Goal: Communication & Community: Answer question/provide support

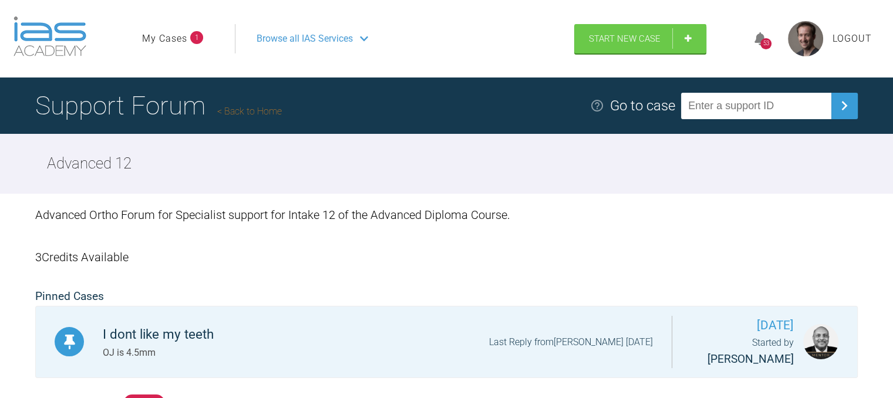
click at [762, 31] on div "53" at bounding box center [766, 39] width 44 height 28
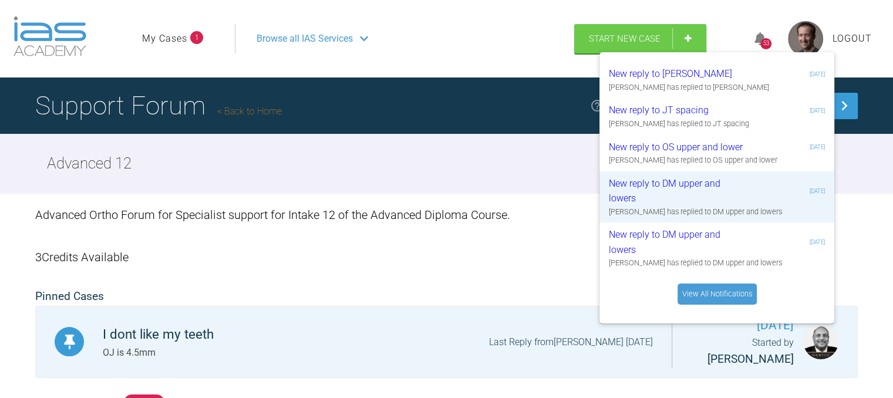
click at [707, 288] on link "View All Notifications" at bounding box center [717, 294] width 79 height 21
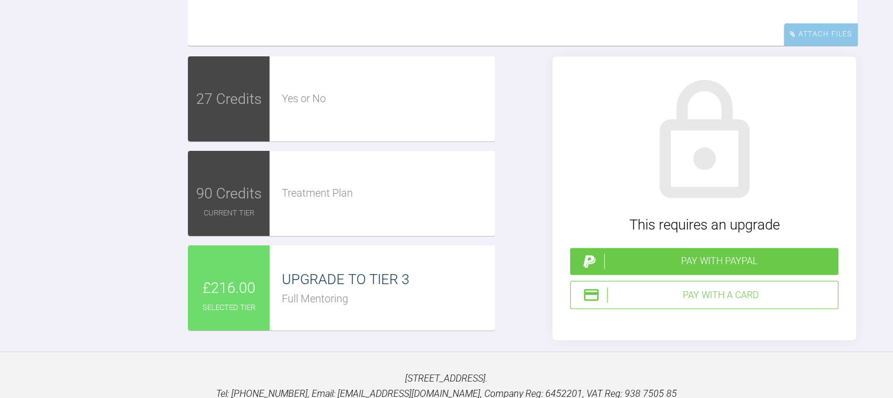
scroll to position [1949, 0]
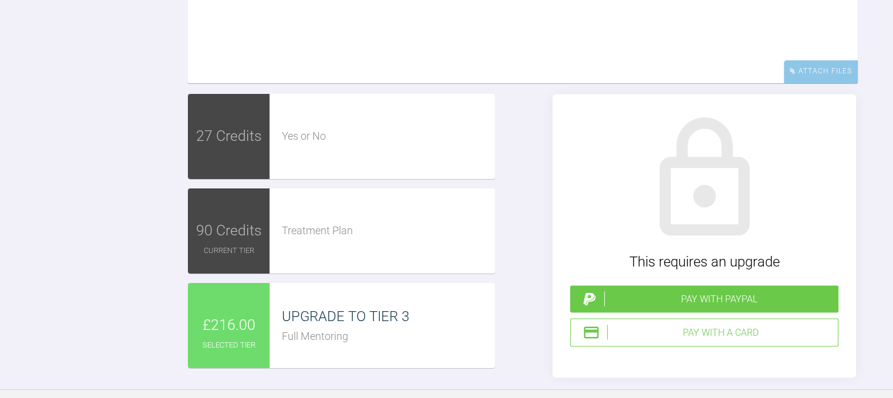
click at [453, 83] on textarea at bounding box center [523, 24] width 670 height 117
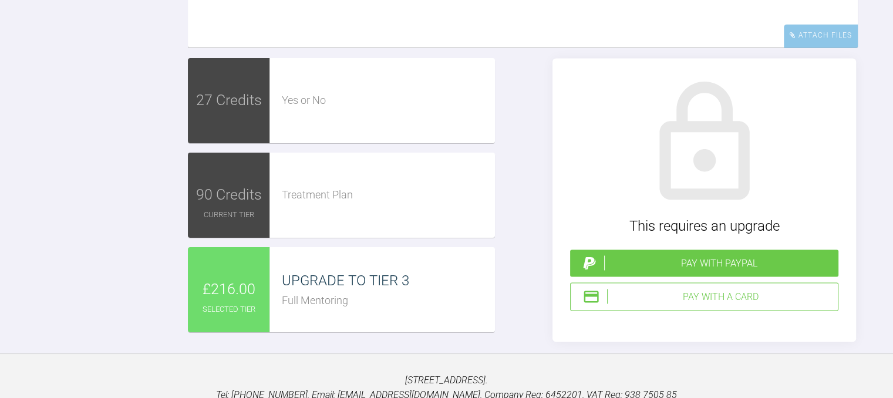
scroll to position [1984, 0]
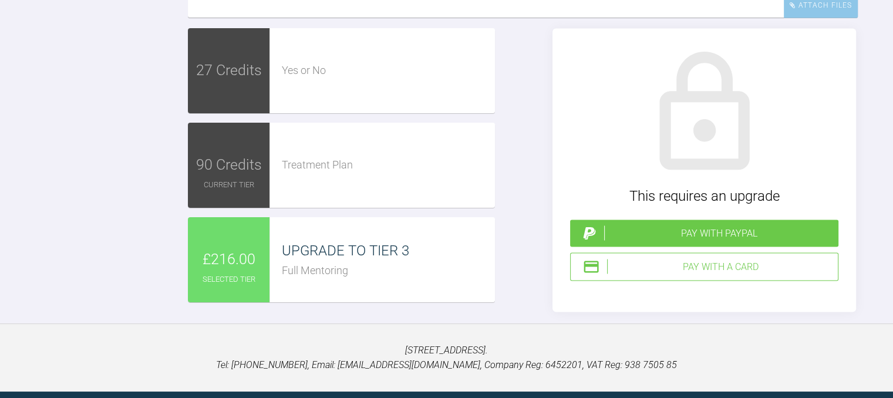
scroll to position [2014, 0]
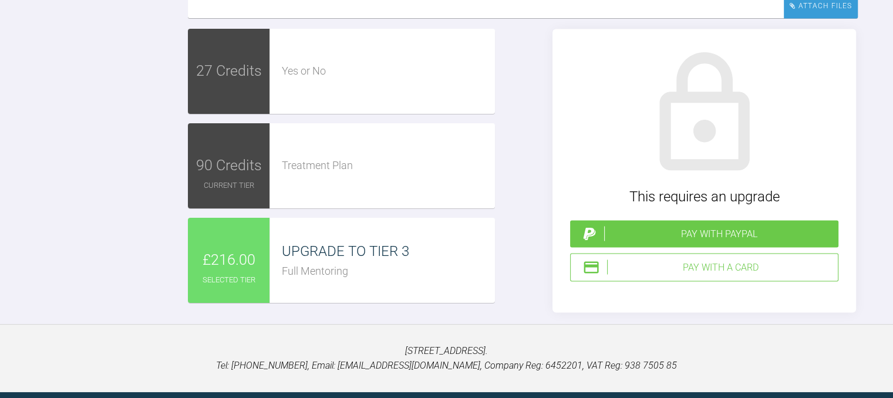
click at [848, 18] on div "Attach Files" at bounding box center [821, 6] width 74 height 23
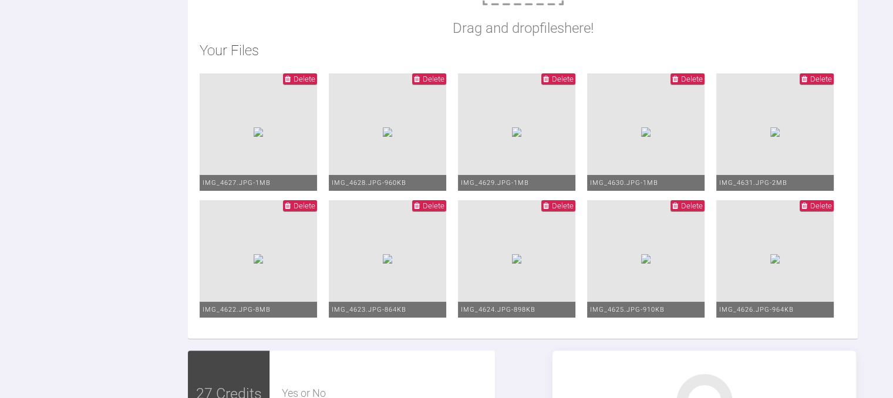
scroll to position [2108, 0]
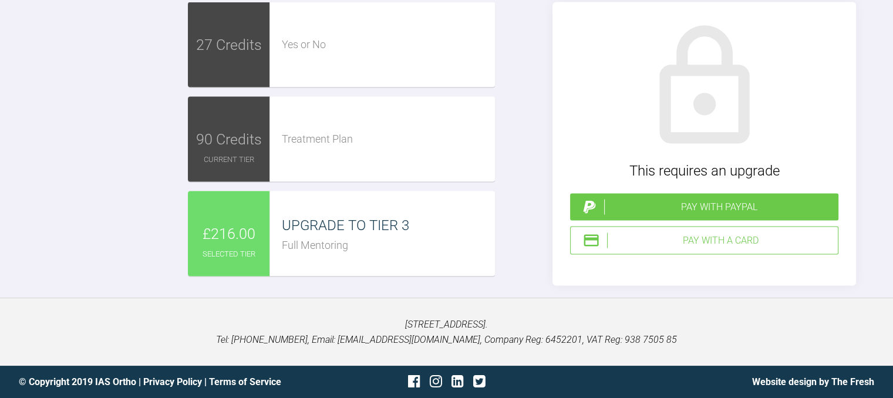
scroll to position [2903, 0]
type textarea "Hi Ross Bond up completed today with lacebacks 6-3 in all quadrants. 0.012 niti…"
click at [726, 215] on div "Pay with PayPal" at bounding box center [719, 207] width 230 height 15
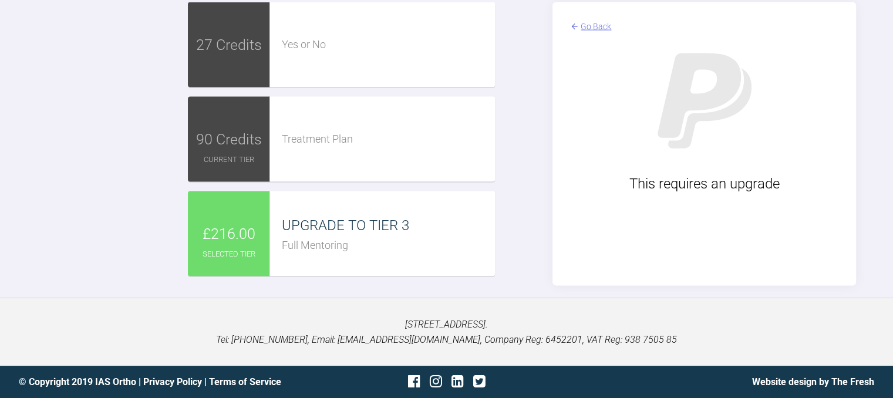
scroll to position [2908, 0]
click at [587, 33] on div "Go Back" at bounding box center [596, 26] width 31 height 13
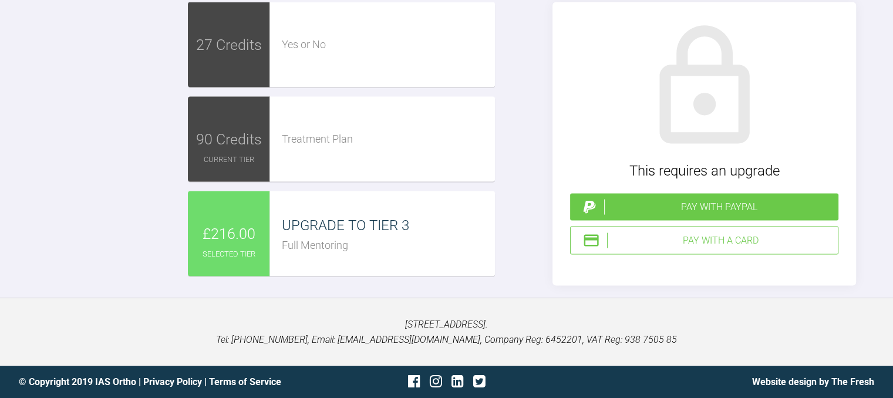
click at [699, 248] on div "Pay with a Card" at bounding box center [720, 240] width 226 height 15
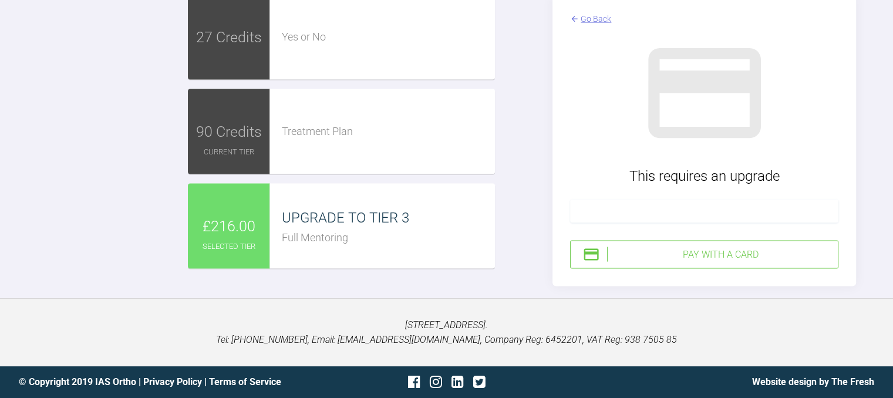
click at [602, 217] on iframe at bounding box center [704, 211] width 253 height 11
click at [691, 269] on div "Pay with a Card" at bounding box center [704, 255] width 268 height 28
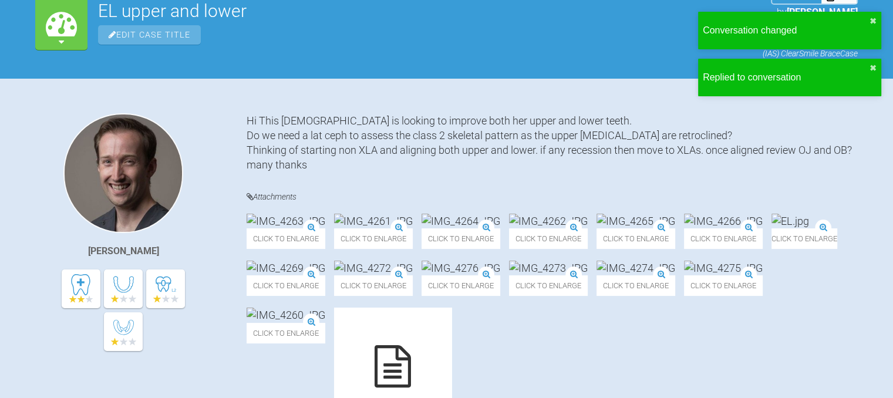
scroll to position [0, 0]
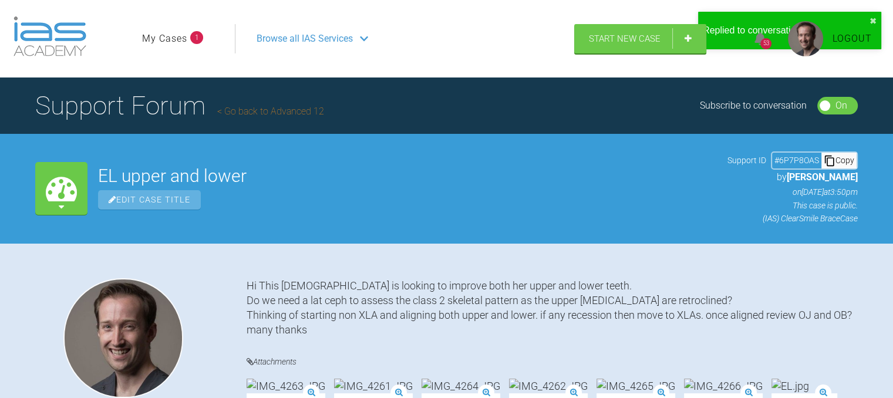
click at [755, 35] on icon at bounding box center [761, 39] width 12 height 14
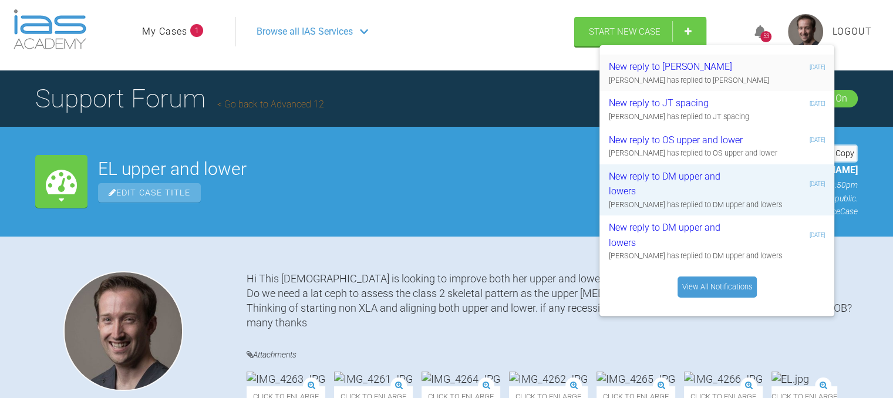
scroll to position [2, 0]
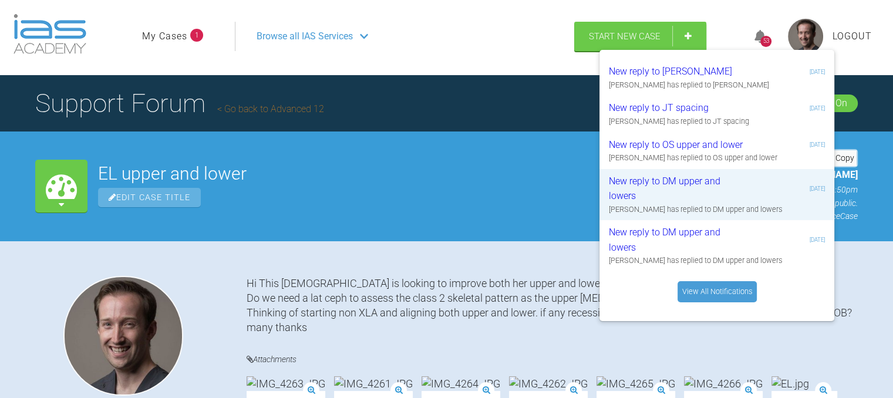
click at [709, 284] on link "View All Notifications" at bounding box center [717, 291] width 79 height 21
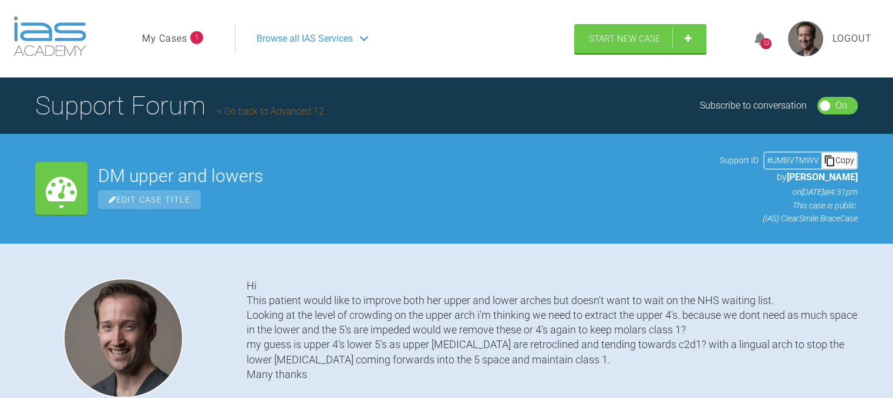
click at [756, 35] on icon at bounding box center [761, 39] width 12 height 14
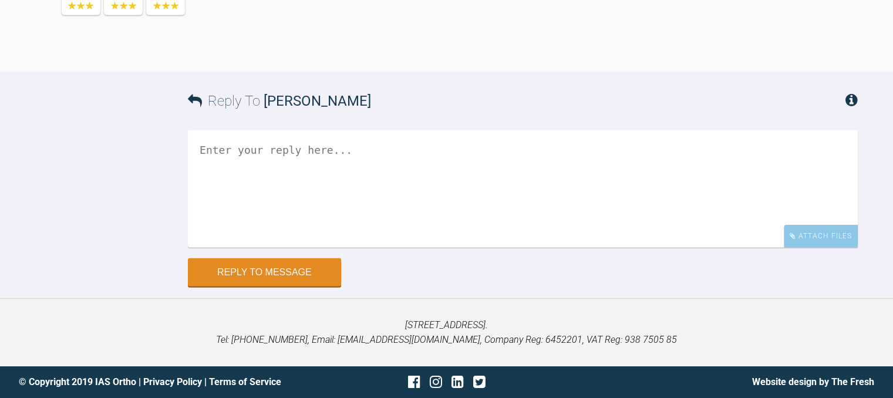
scroll to position [8289, 0]
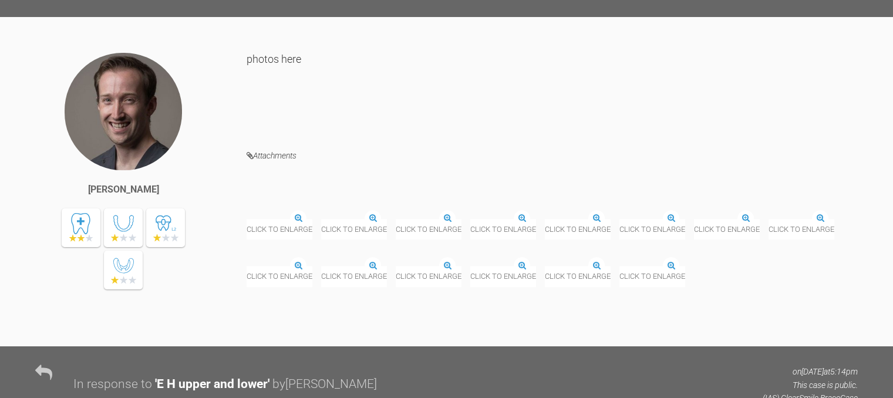
scroll to position [683, 0]
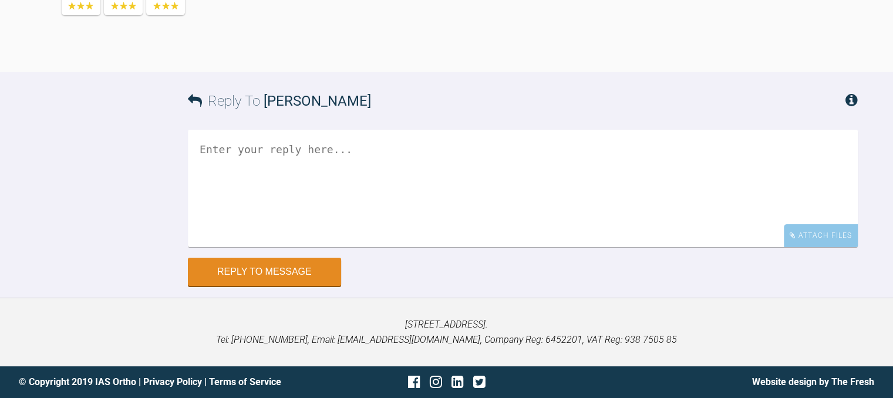
scroll to position [9621, 0]
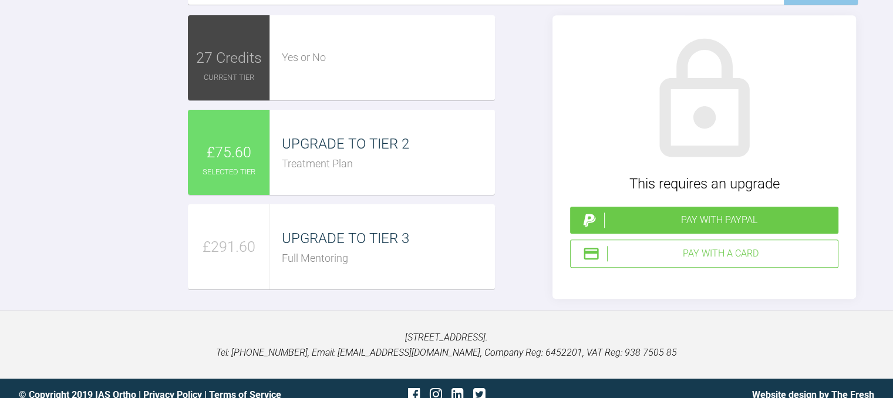
scroll to position [1201, 0]
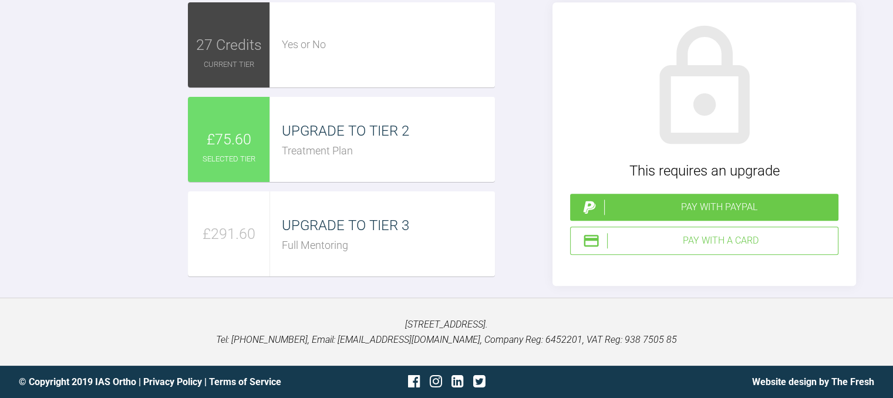
scroll to position [1144, 0]
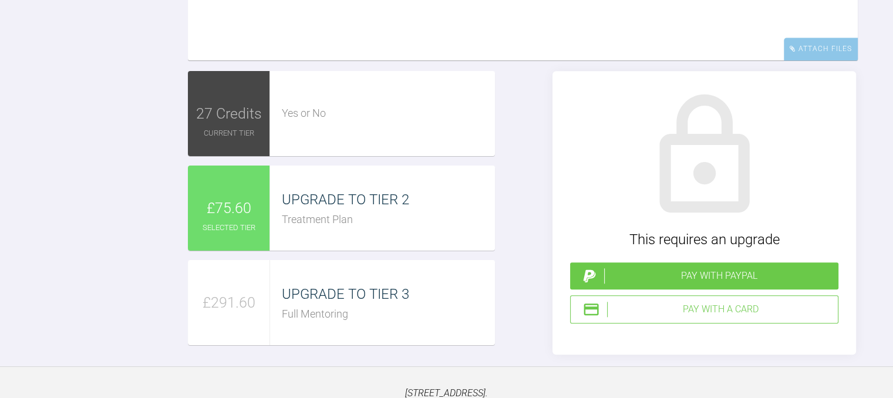
click at [404, 60] on textarea "fixed appliance upper and lower bond both on the same day. 0.022 MBT legend bra…" at bounding box center [523, 1] width 670 height 117
click at [361, 60] on textarea "fixed appliance upper and lower bond both on the same day. 0.022 MBT legend bra…" at bounding box center [523, 1] width 670 height 117
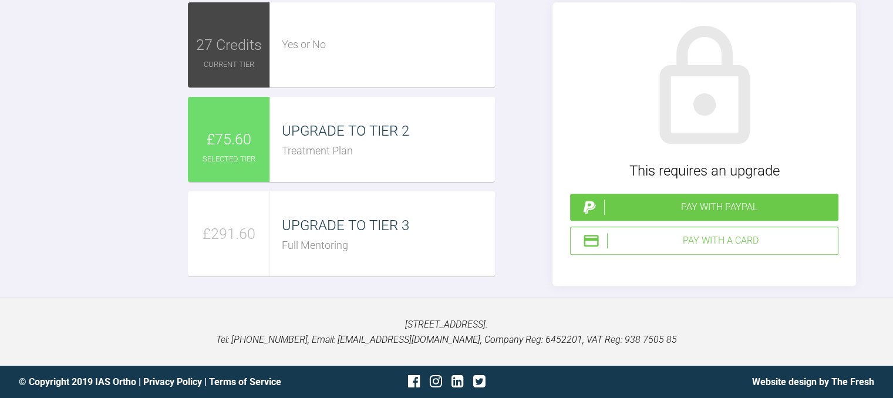
scroll to position [1401, 0]
type textarea "fixed appliance upper and lower bond both on the same day. 0.022 MBT legend bra…"
click at [698, 248] on div "Pay with a Card" at bounding box center [720, 240] width 226 height 15
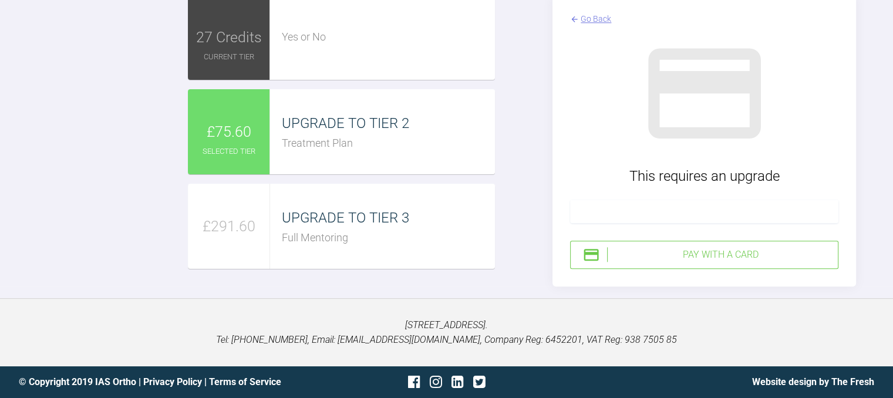
drag, startPoint x: 709, startPoint y: 305, endPoint x: 701, endPoint y: 305, distance: 8.8
click at [701, 262] on div "Pay with a Card" at bounding box center [720, 254] width 226 height 15
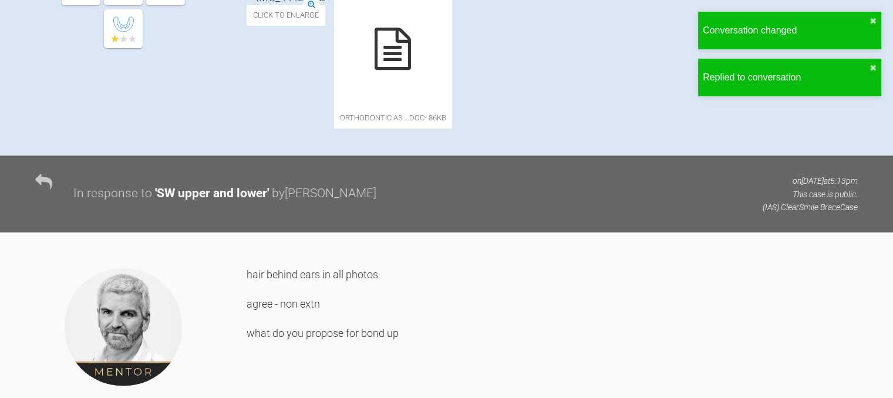
scroll to position [0, 0]
